Goal: Transaction & Acquisition: Purchase product/service

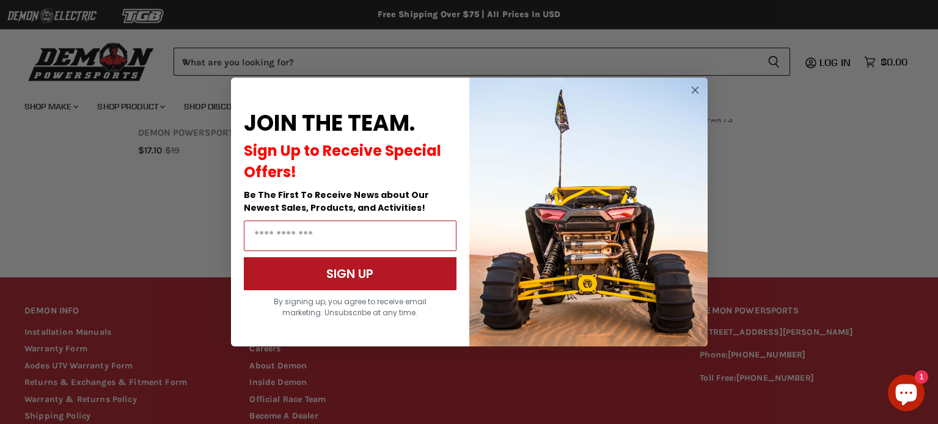
scroll to position [952, 0]
